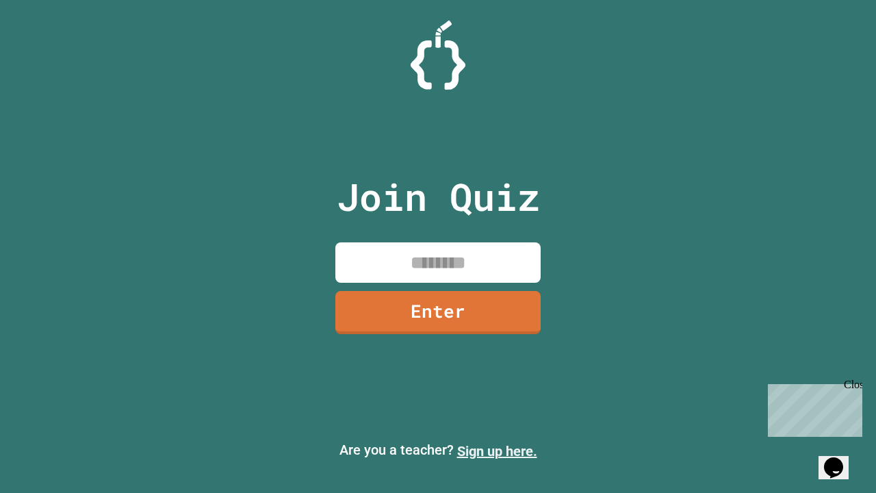
click at [497, 451] on link "Sign up here." at bounding box center [497, 451] width 80 height 16
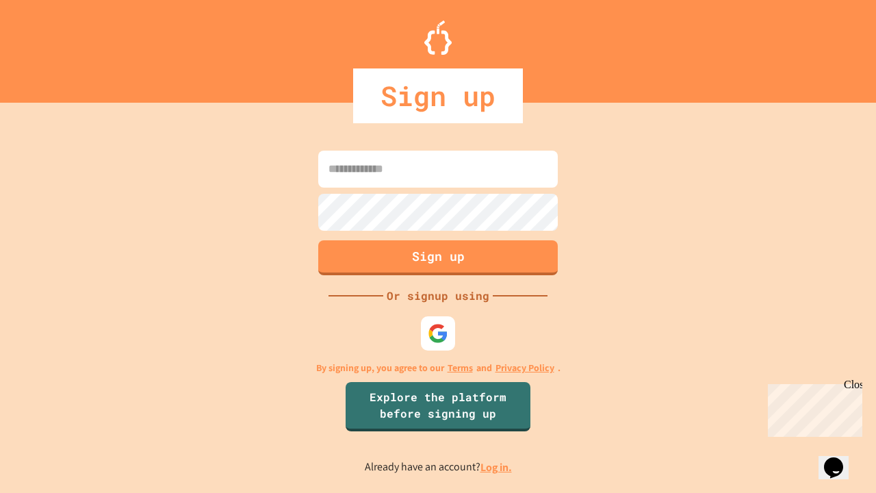
click at [497, 467] on link "Log in." at bounding box center [495, 467] width 31 height 14
